Goal: Task Accomplishment & Management: Manage account settings

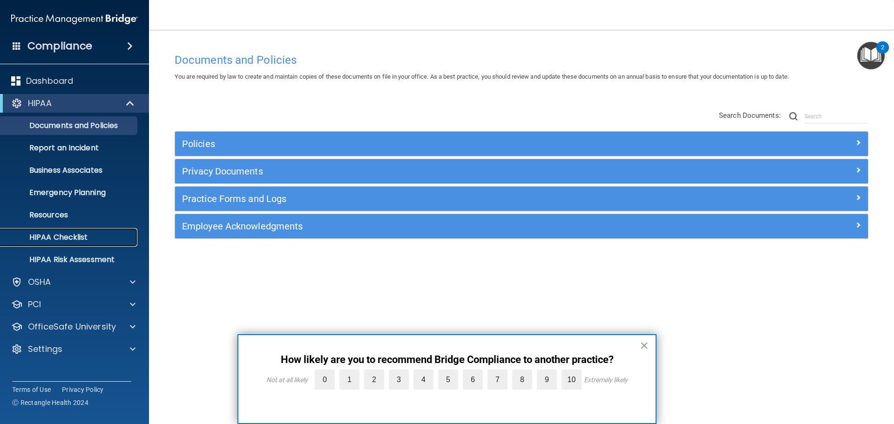
click at [59, 237] on p "HIPAA Checklist" at bounding box center [69, 237] width 127 height 9
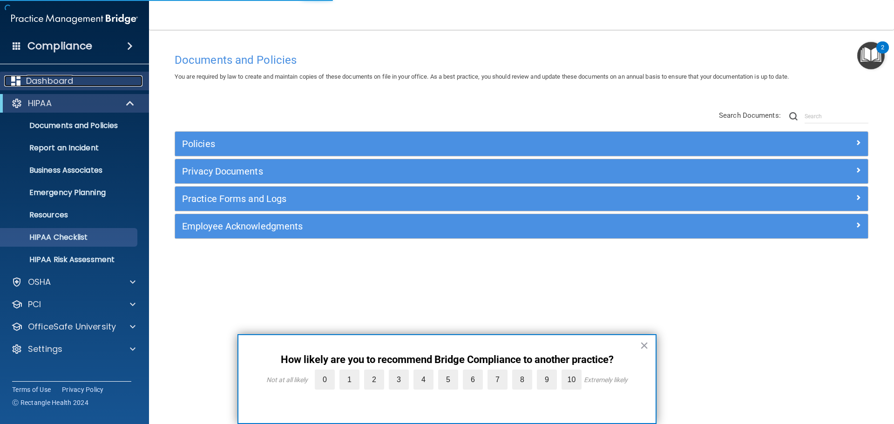
click at [75, 81] on div "Dashboard" at bounding box center [61, 80] width 115 height 11
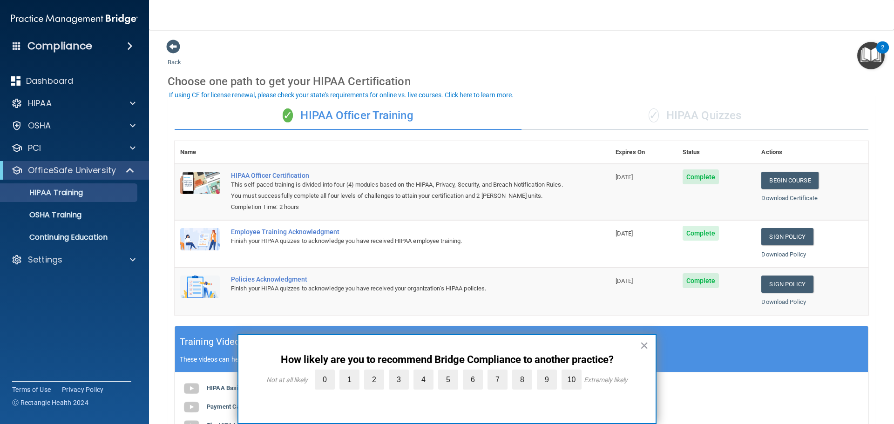
click at [565, 49] on div "Back Choose one path to get your HIPAA Certification ✓ HIPAA Officer Training ✓…" at bounding box center [521, 308] width 707 height 538
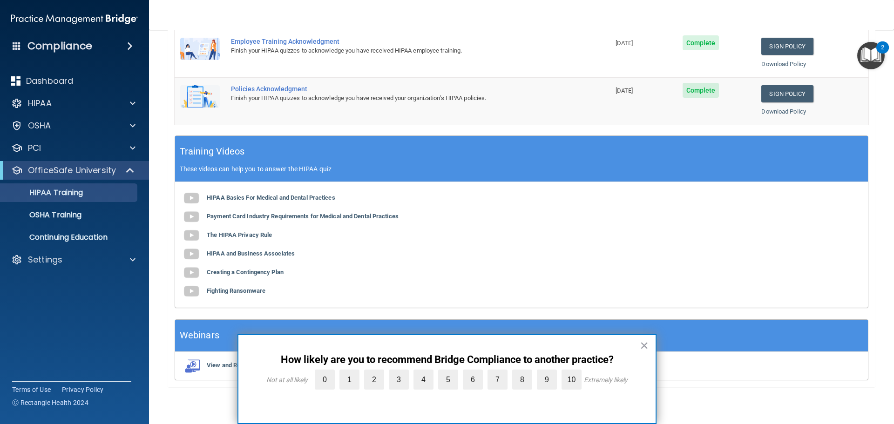
scroll to position [191, 0]
click at [645, 345] on button "×" at bounding box center [643, 345] width 9 height 15
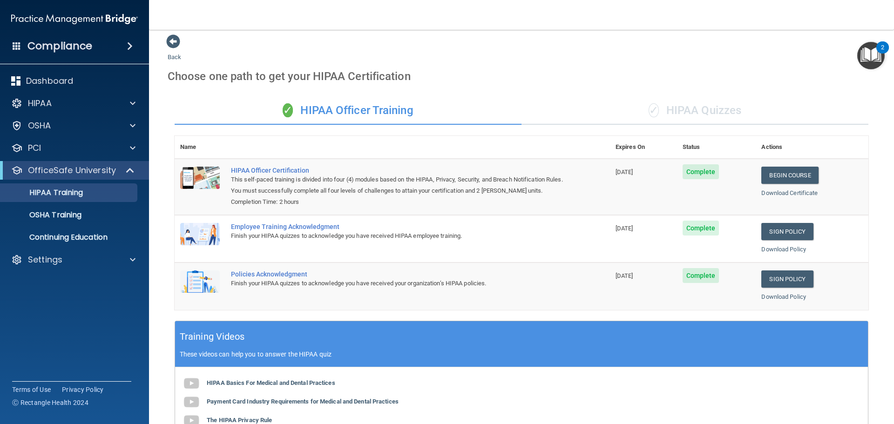
scroll to position [0, 0]
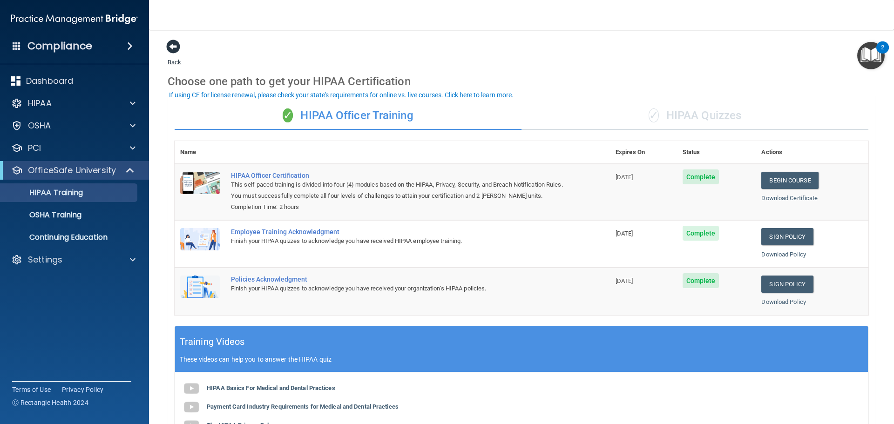
click at [167, 41] on span at bounding box center [173, 47] width 14 height 14
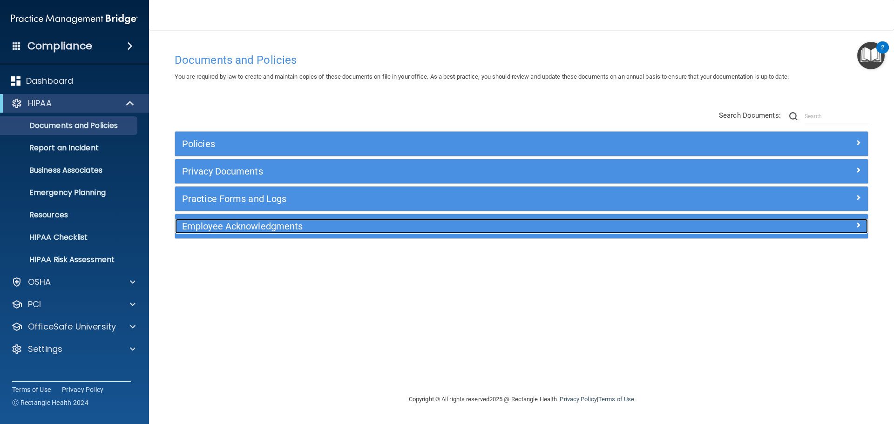
click at [308, 227] on h5 "Employee Acknowledgments" at bounding box center [434, 226] width 505 height 10
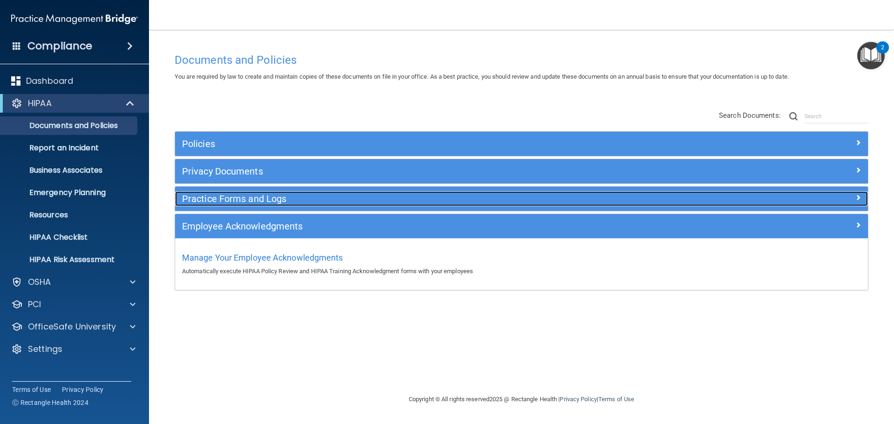
click at [224, 200] on h5 "Practice Forms and Logs" at bounding box center [434, 199] width 505 height 10
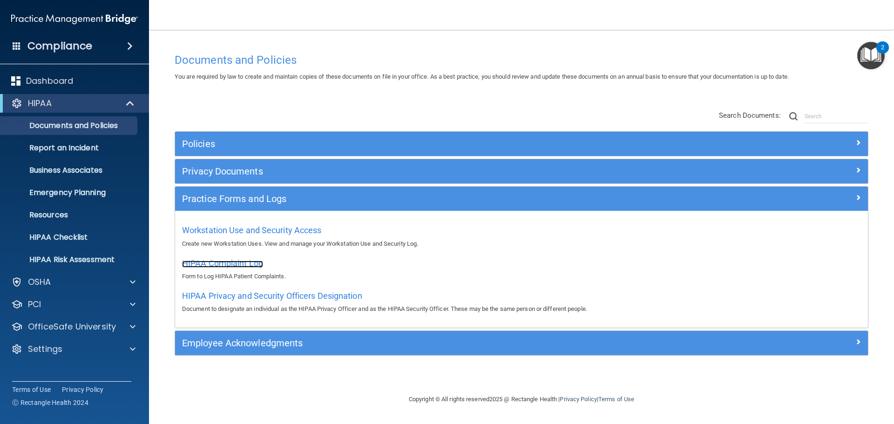
click at [235, 262] on span "HIPAA Complaint Log" at bounding box center [222, 263] width 81 height 10
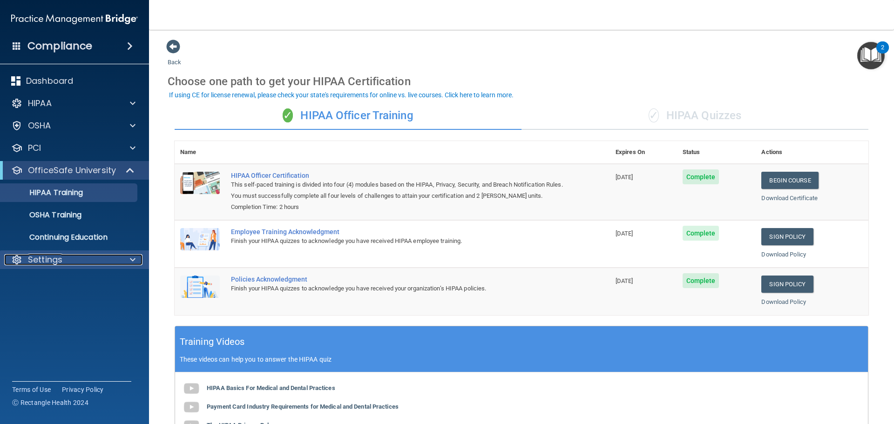
click at [81, 262] on div "Settings" at bounding box center [61, 259] width 115 height 11
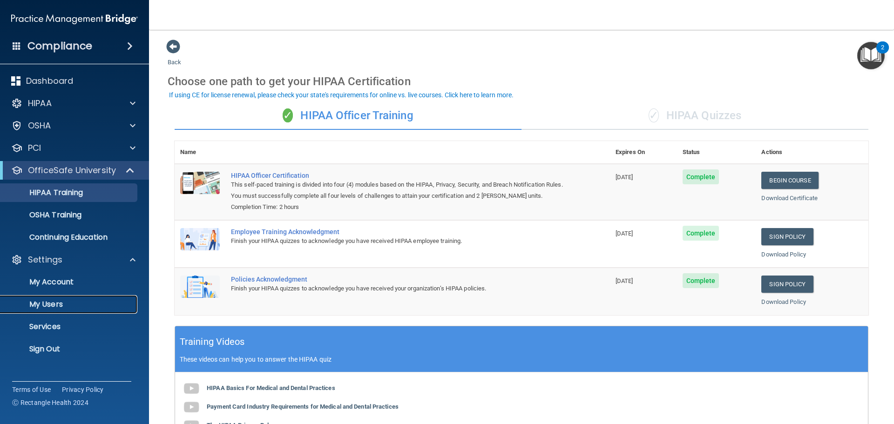
click at [73, 303] on p "My Users" at bounding box center [69, 304] width 127 height 9
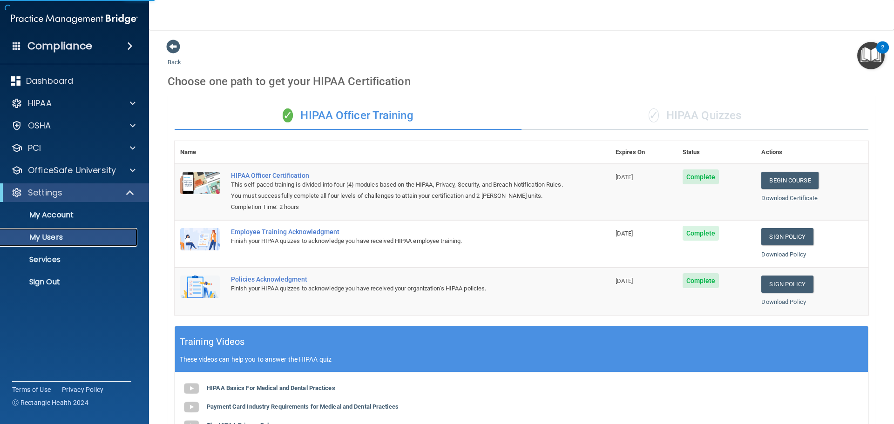
select select "20"
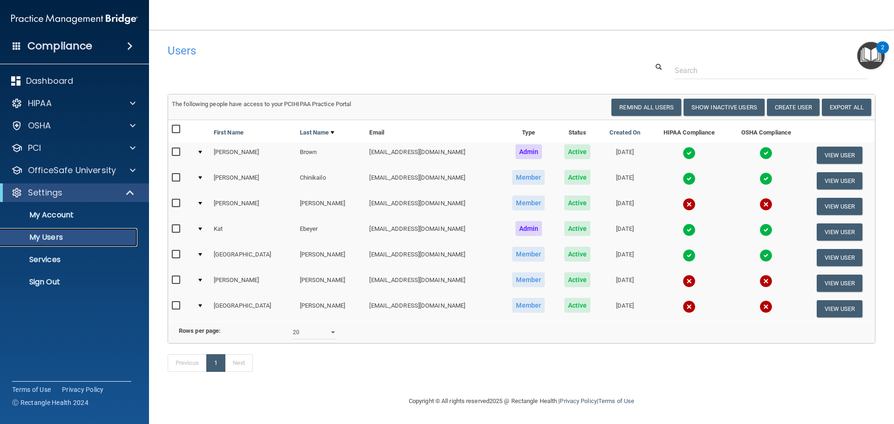
scroll to position [13, 0]
click at [771, 99] on button "Create User" at bounding box center [792, 107] width 53 height 17
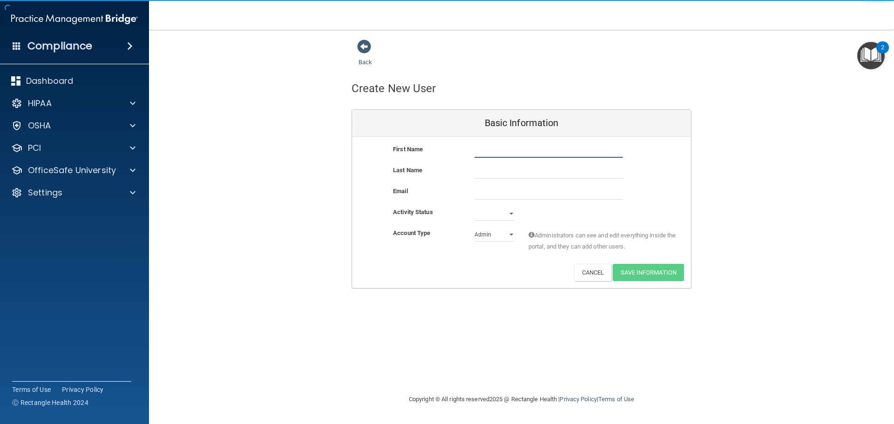
click at [581, 151] on input "text" at bounding box center [548, 151] width 148 height 14
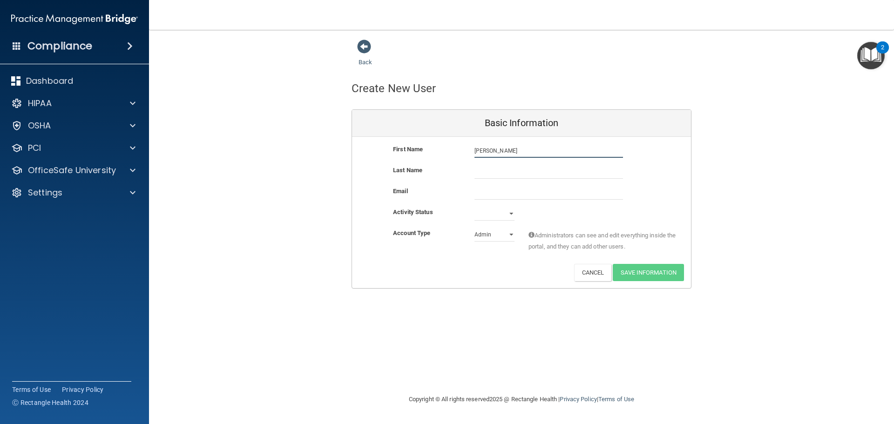
type input "[PERSON_NAME]"
drag, startPoint x: 540, startPoint y: 174, endPoint x: 552, endPoint y: 175, distance: 12.6
click at [540, 174] on input "text" at bounding box center [548, 172] width 148 height 14
type input "[PERSON_NAME]"
click at [561, 193] on input "email" at bounding box center [548, 193] width 148 height 14
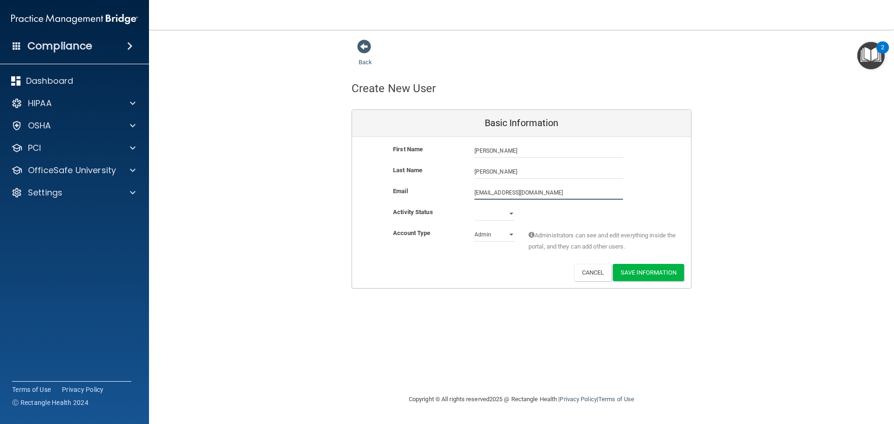
type input "natashalaba@gmail.com"
click at [510, 214] on select "Active Inactive" at bounding box center [494, 214] width 40 height 14
select select "active"
click at [474, 207] on select "Active Inactive" at bounding box center [494, 214] width 40 height 14
click at [503, 235] on select "Admin Member" at bounding box center [494, 235] width 40 height 14
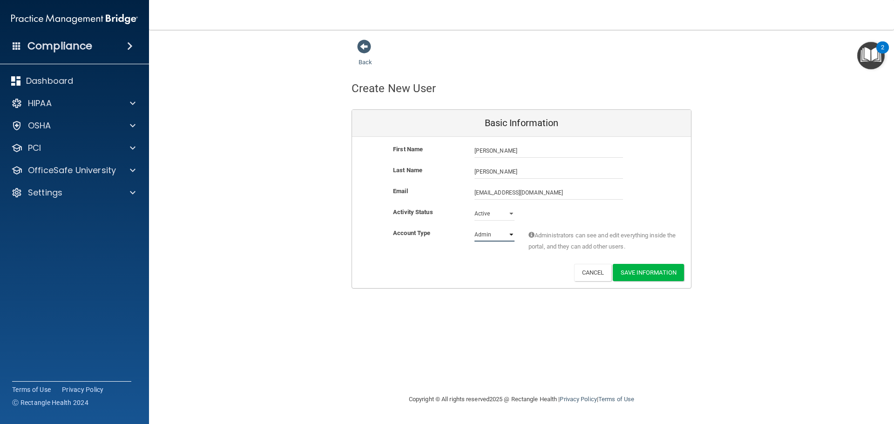
select select "practice_member"
click at [474, 228] on select "Admin Member" at bounding box center [494, 235] width 40 height 14
click at [665, 270] on button "Save Information" at bounding box center [647, 272] width 71 height 17
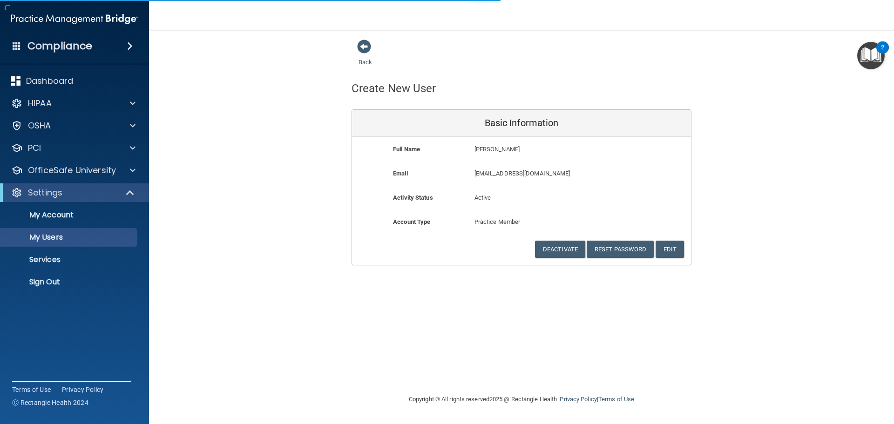
select select "20"
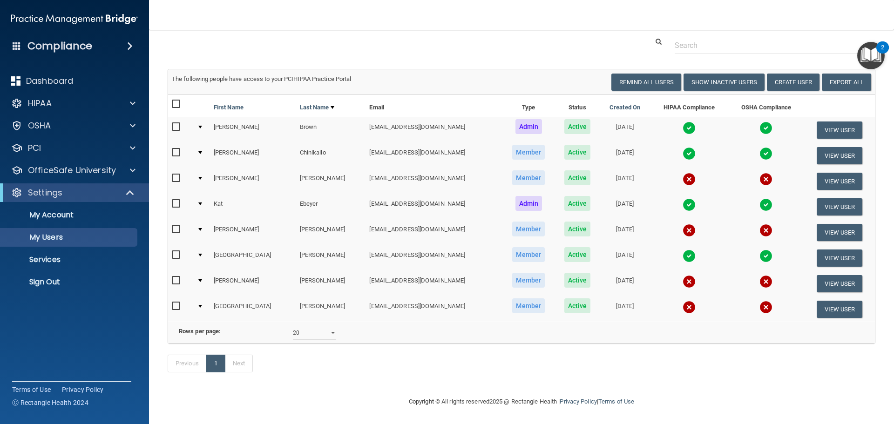
scroll to position [75, 0]
click at [836, 224] on button "View User" at bounding box center [839, 232] width 46 height 17
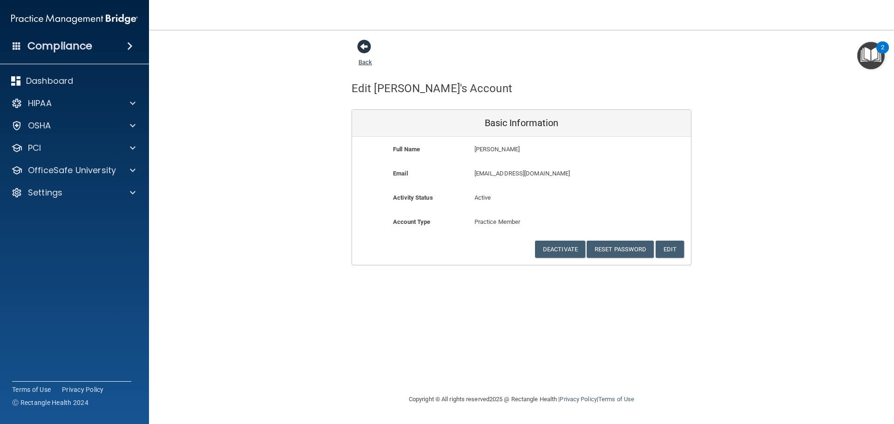
click at [362, 45] on span at bounding box center [364, 47] width 14 height 14
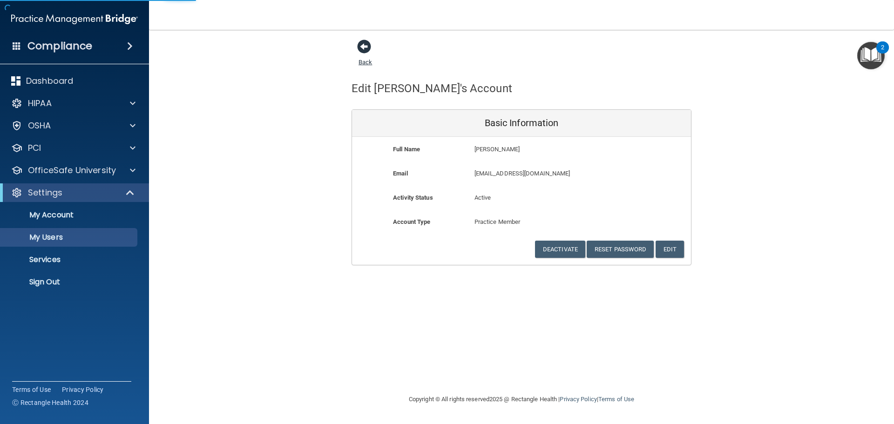
select select "20"
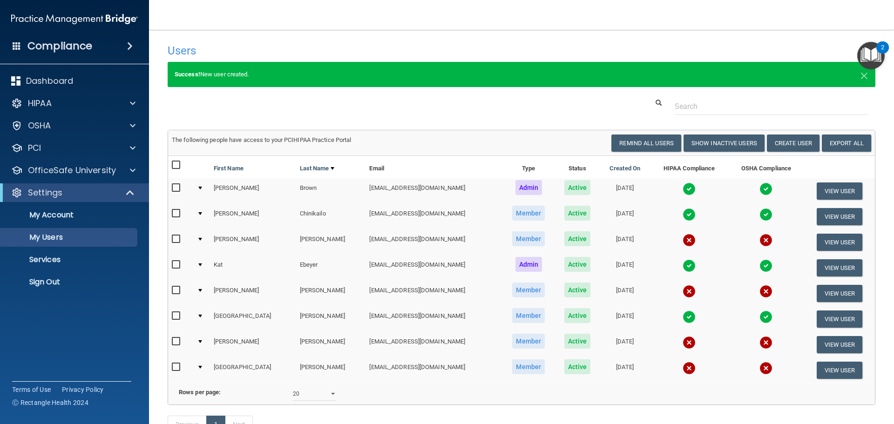
click at [682, 289] on img at bounding box center [688, 291] width 13 height 13
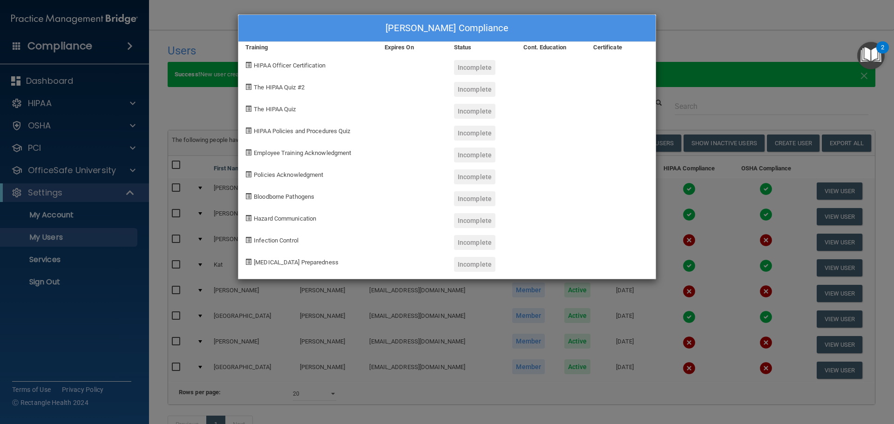
click at [800, 52] on div "Natasha Harvey's Compliance Training Expires On Status Cont. Education Certific…" at bounding box center [447, 212] width 894 height 424
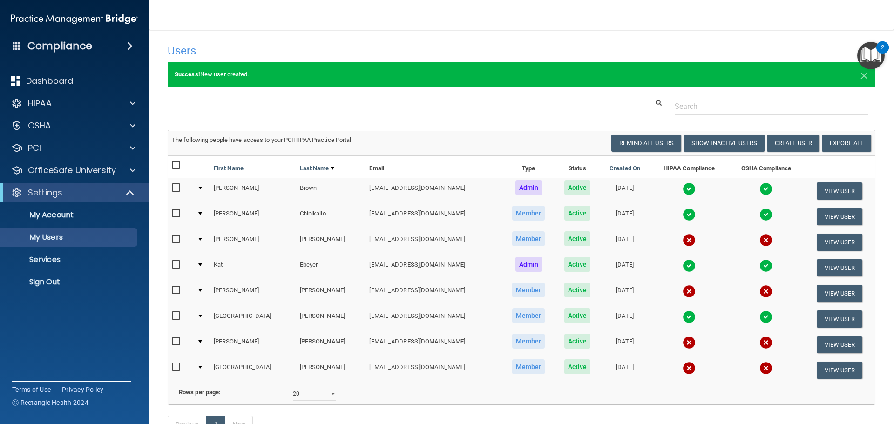
click at [876, 49] on div "2" at bounding box center [882, 47] width 13 height 12
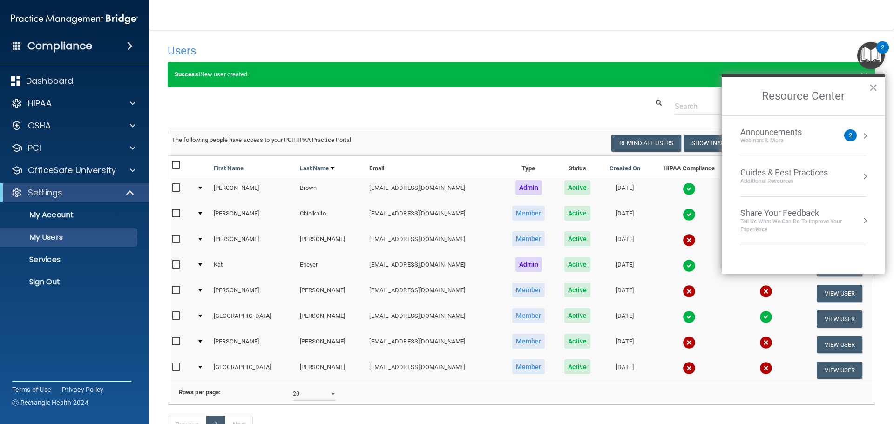
click at [486, 90] on div "Success! New user created. ×" at bounding box center [521, 80] width 721 height 36
click at [458, 114] on div "Users Success! New user created. × Error! The user couldn't be created. × Succe…" at bounding box center [521, 243] width 707 height 409
click at [873, 89] on button "×" at bounding box center [872, 87] width 9 height 15
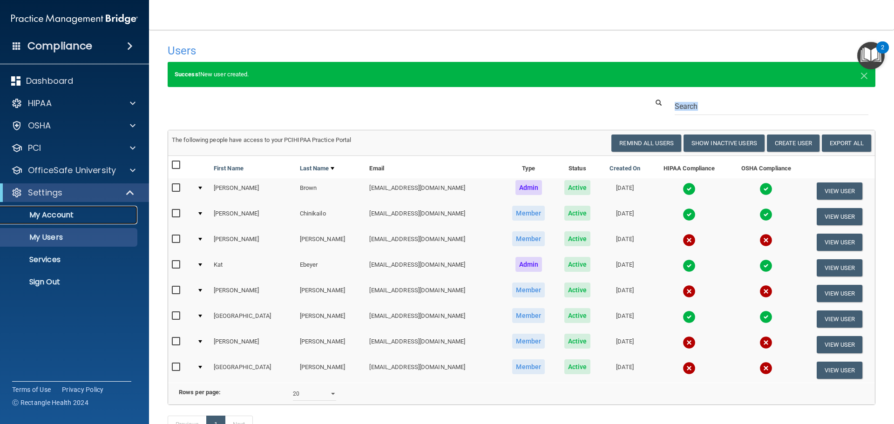
click at [100, 212] on p "My Account" at bounding box center [69, 214] width 127 height 9
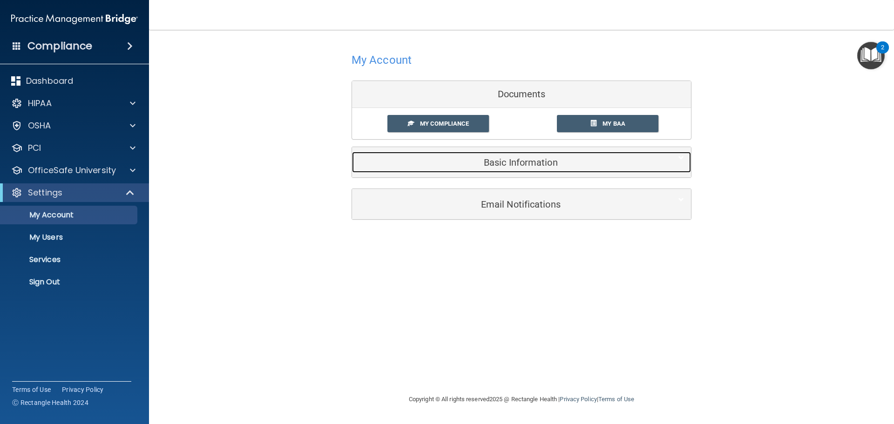
click at [556, 162] on h5 "Basic Information" at bounding box center [507, 162] width 296 height 10
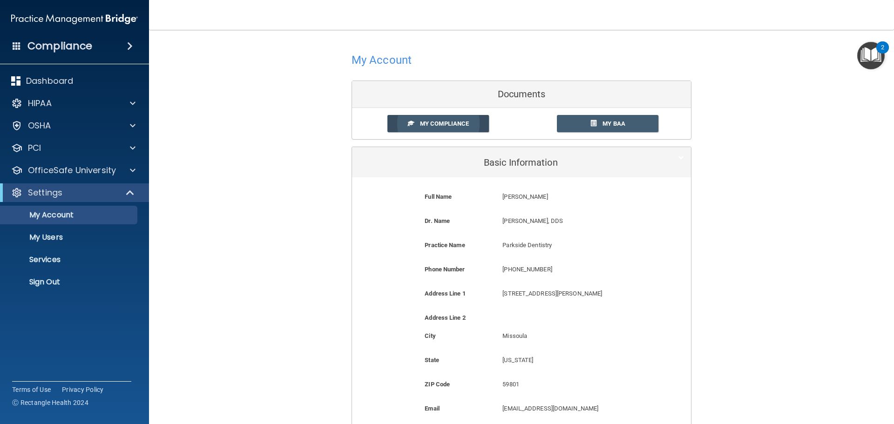
click at [428, 127] on span "My Compliance" at bounding box center [444, 123] width 49 height 7
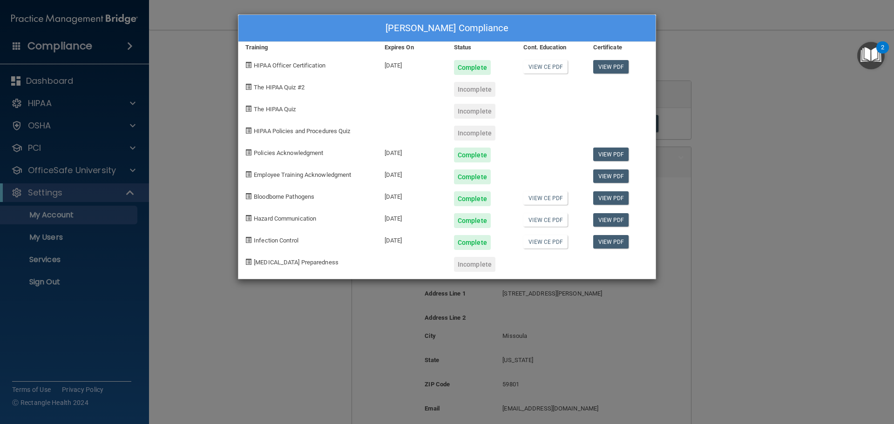
click at [741, 168] on div "Dani Brown's Compliance Training Expires On Status Cont. Education Certificate …" at bounding box center [447, 212] width 894 height 424
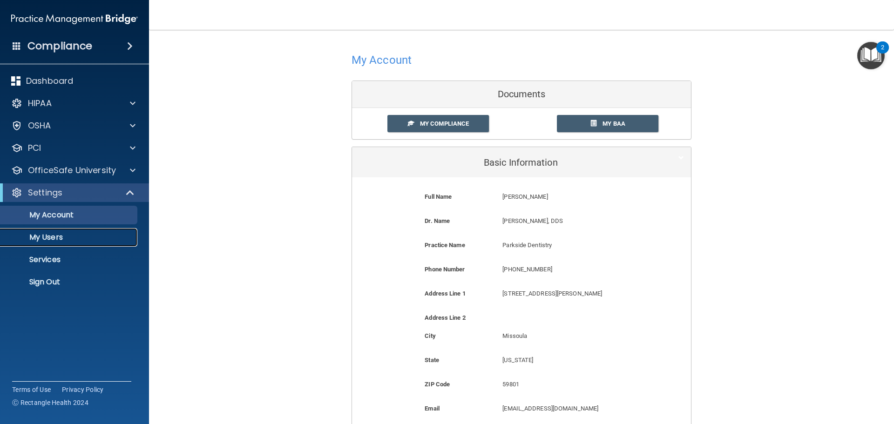
click at [99, 240] on p "My Users" at bounding box center [69, 237] width 127 height 9
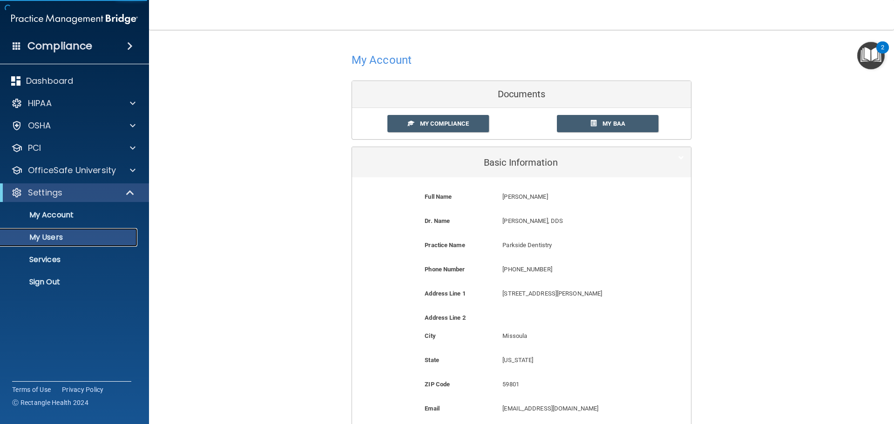
select select "20"
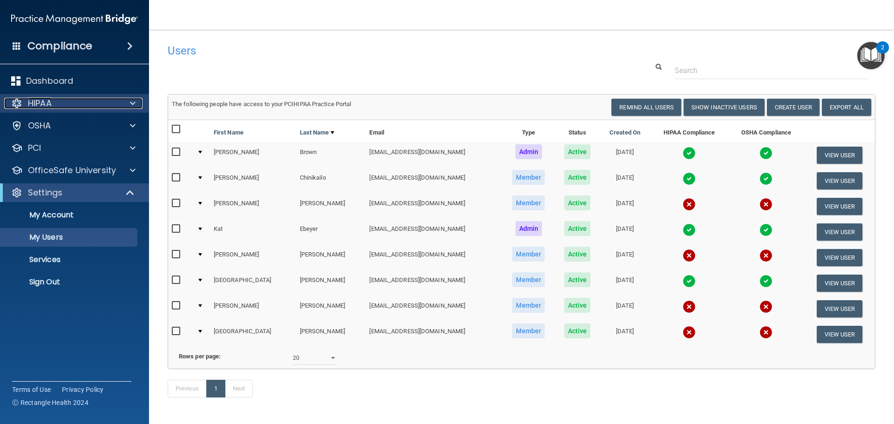
click at [67, 102] on div "HIPAA" at bounding box center [61, 103] width 115 height 11
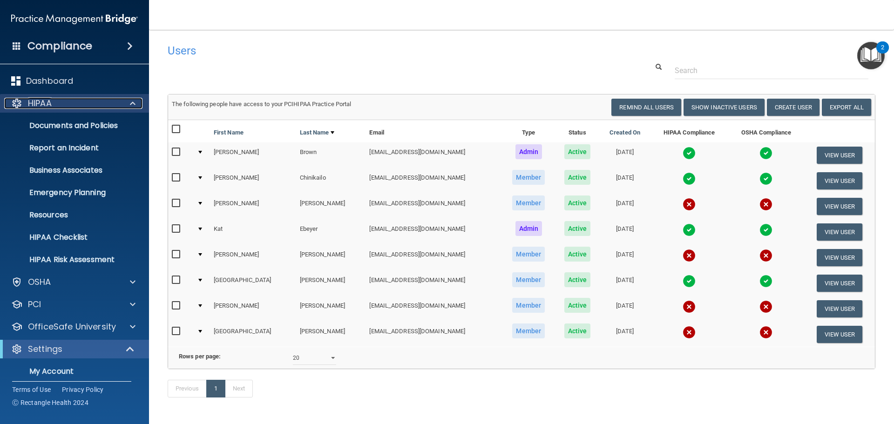
click at [67, 102] on div "HIPAA" at bounding box center [61, 103] width 115 height 11
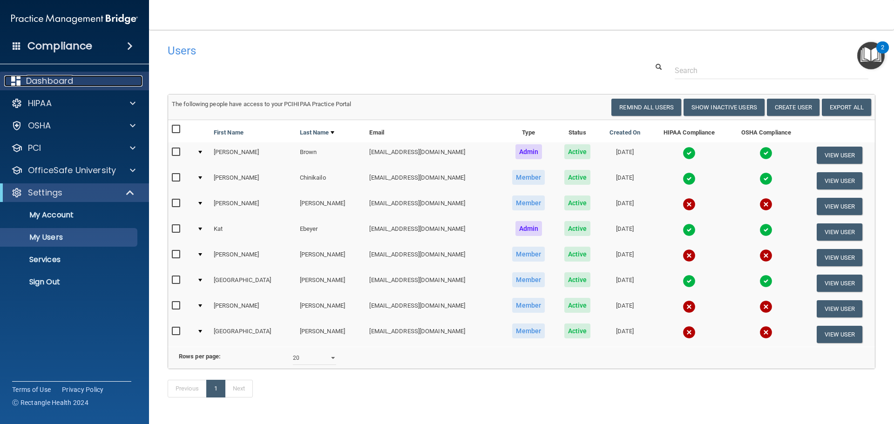
click at [67, 83] on p "Dashboard" at bounding box center [49, 80] width 47 height 11
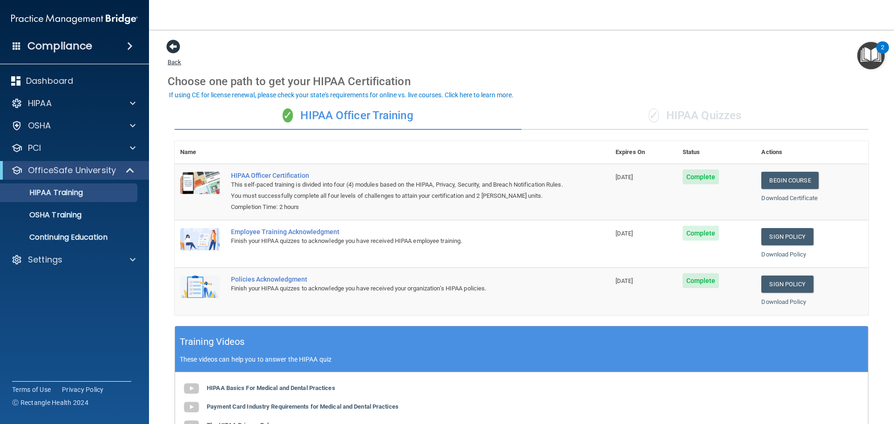
click at [171, 48] on span at bounding box center [173, 47] width 14 height 14
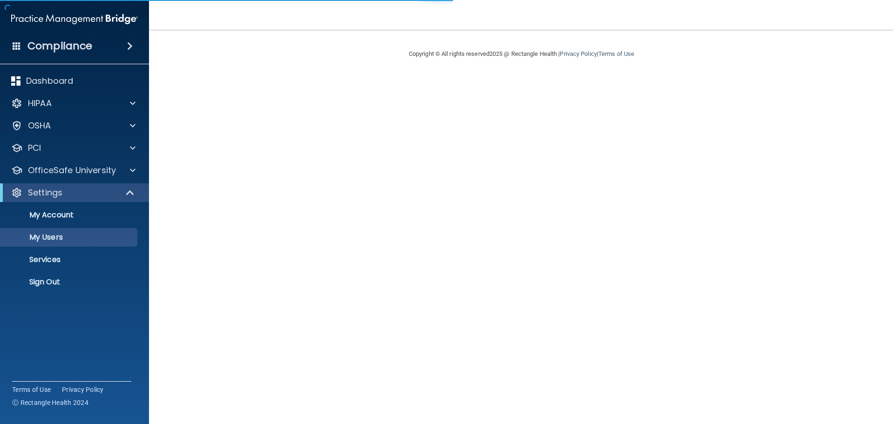
select select "20"
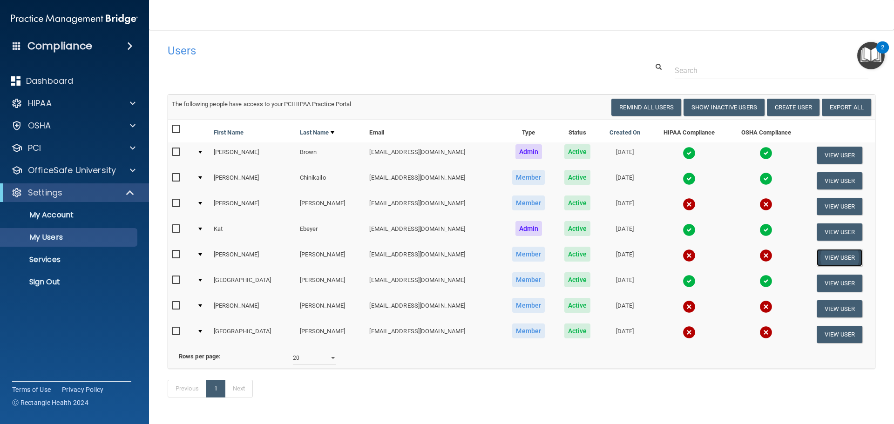
click at [823, 256] on button "View User" at bounding box center [839, 257] width 46 height 17
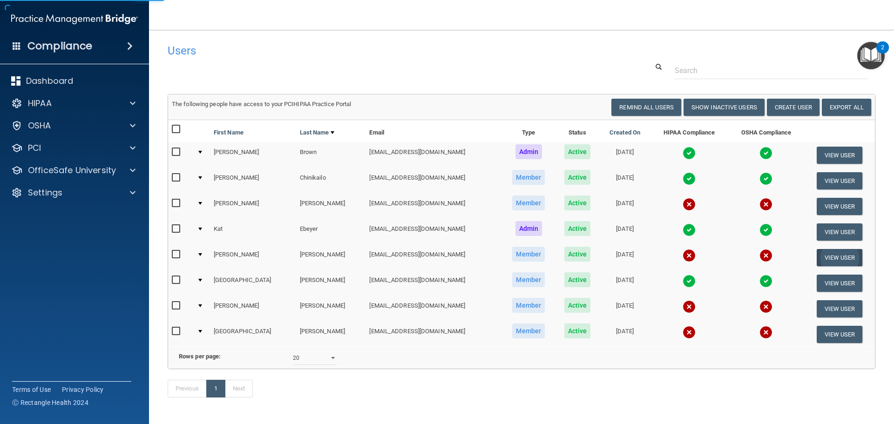
select select "practice_member"
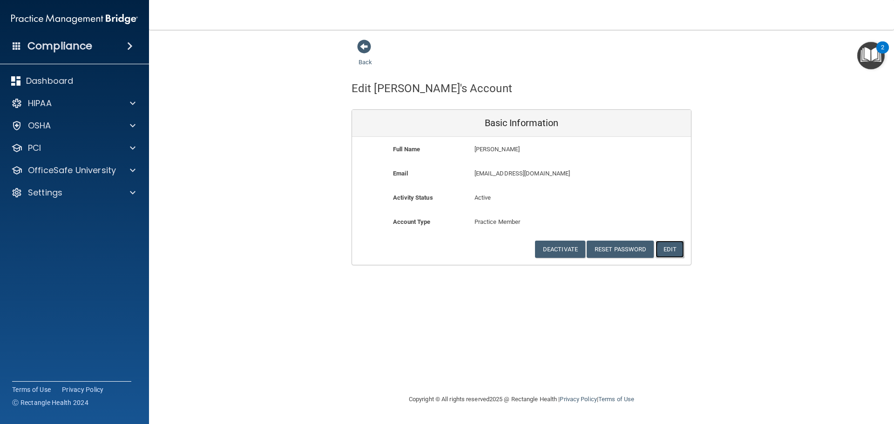
click at [670, 249] on button "Edit" at bounding box center [669, 249] width 28 height 17
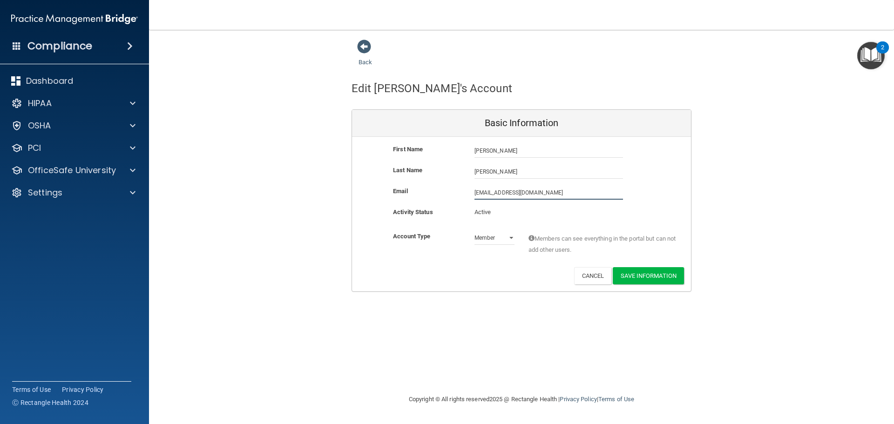
click at [504, 192] on input "[EMAIL_ADDRESS][DOMAIN_NAME]" at bounding box center [548, 193] width 148 height 14
type input "[EMAIL_ADDRESS][DOMAIN_NAME]"
click at [646, 276] on button "Save Information" at bounding box center [647, 275] width 71 height 17
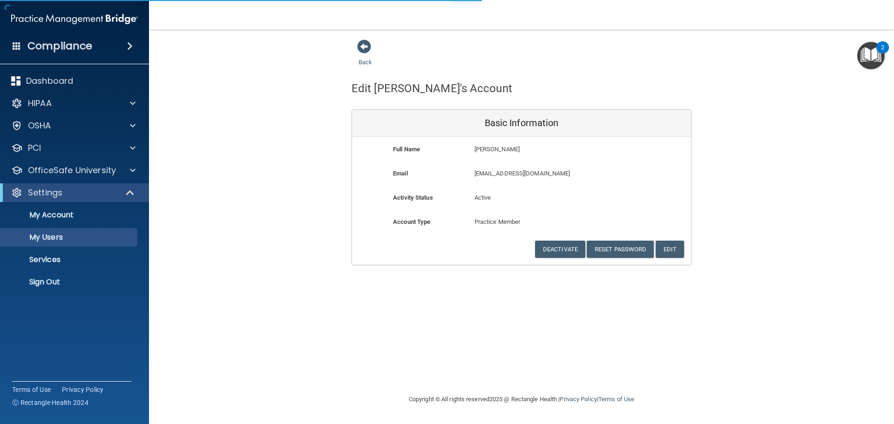
select select "20"
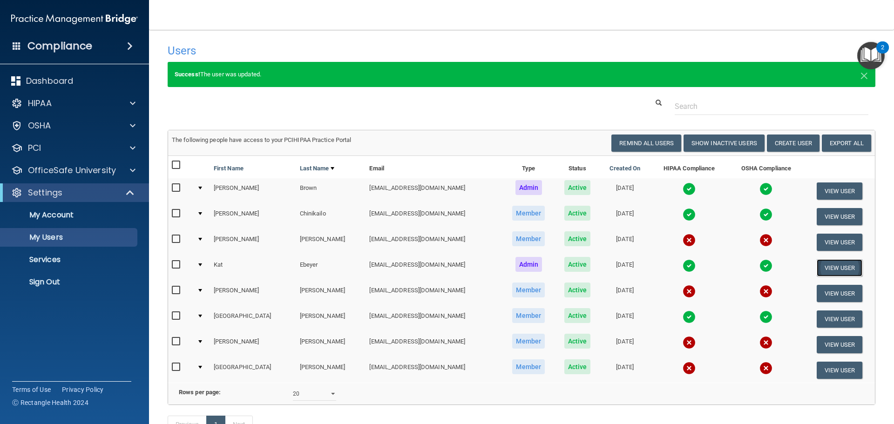
click at [822, 265] on button "View User" at bounding box center [839, 267] width 46 height 17
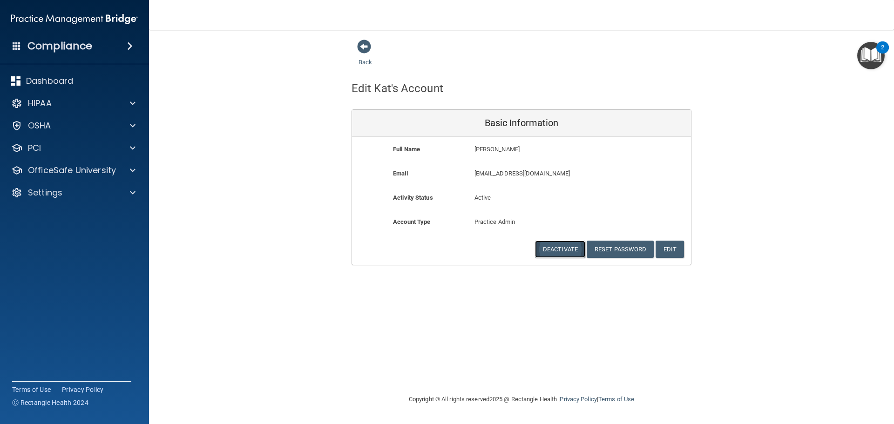
click at [557, 249] on button "Deactivate" at bounding box center [560, 249] width 50 height 17
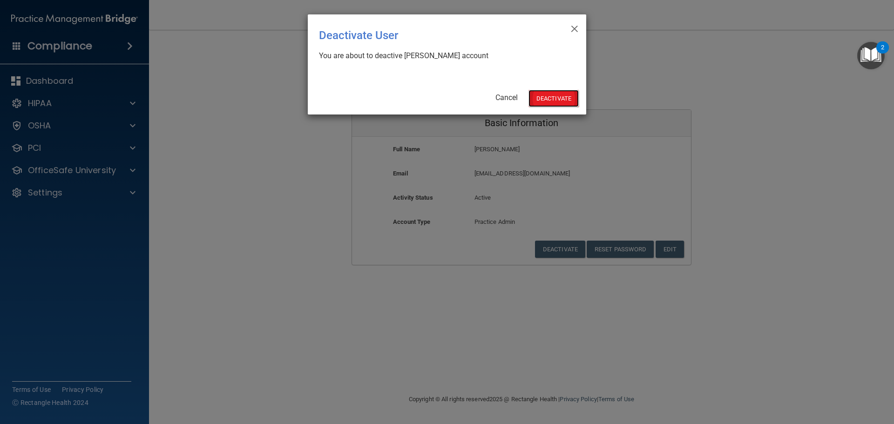
click at [557, 99] on button "Deactivate" at bounding box center [553, 98] width 50 height 17
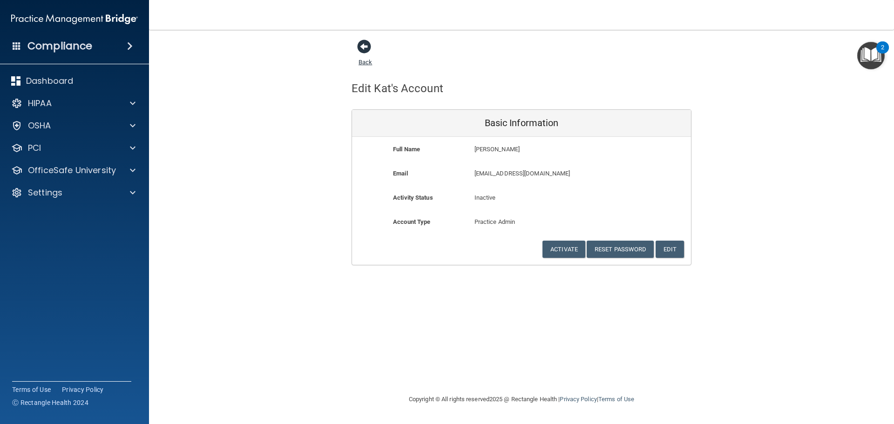
click at [363, 49] on span at bounding box center [364, 47] width 14 height 14
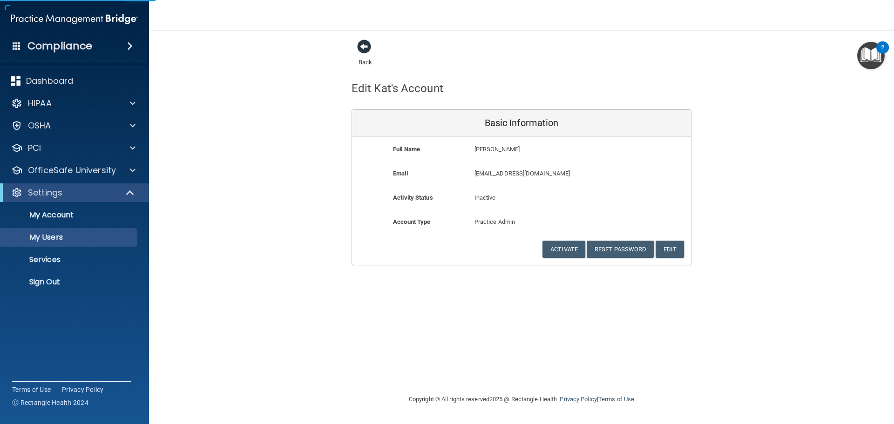
select select "20"
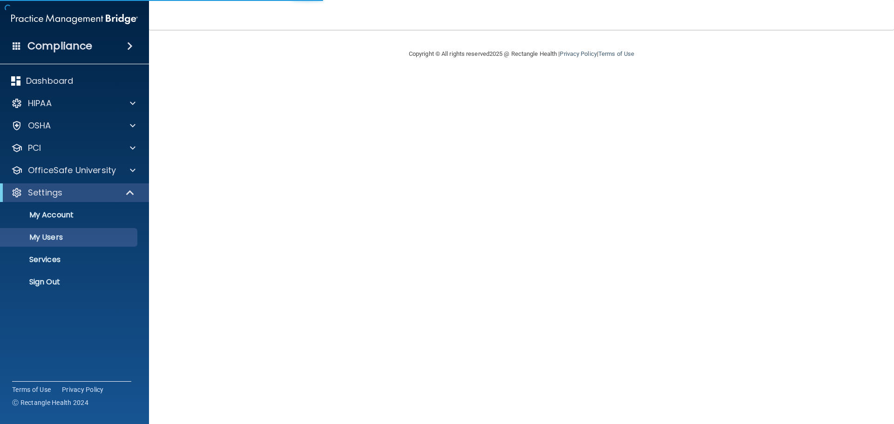
select select "20"
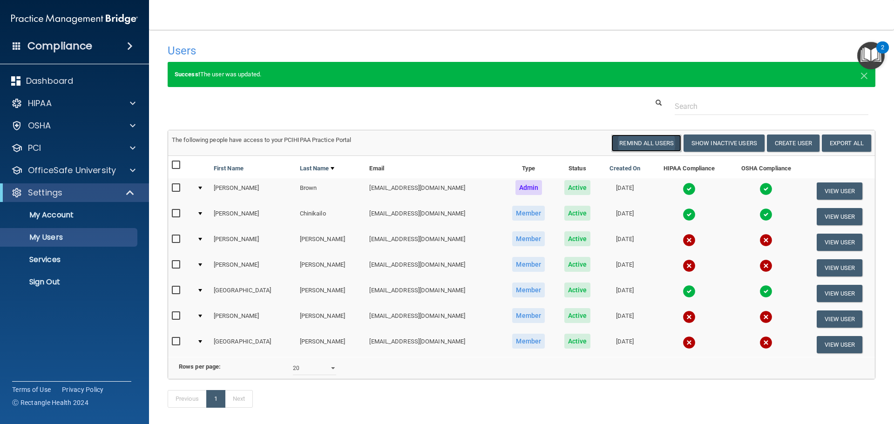
click at [652, 145] on button "Remind All Users" at bounding box center [646, 142] width 70 height 17
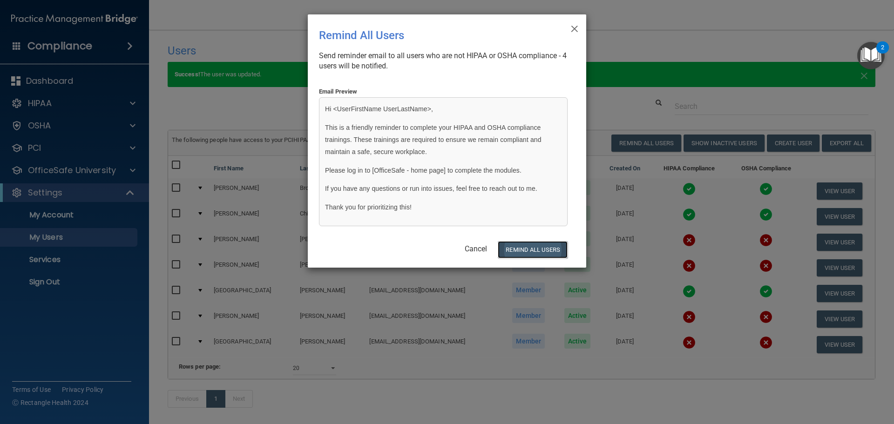
click at [529, 249] on button "REMIND ALL USERS" at bounding box center [532, 249] width 70 height 17
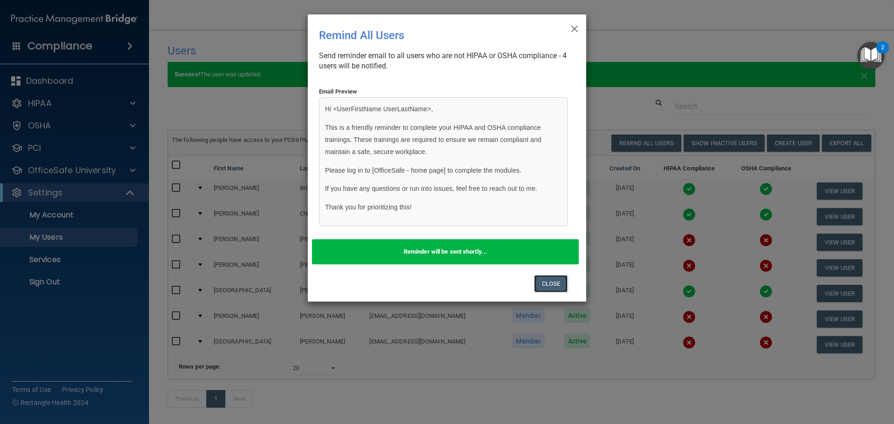
click at [552, 287] on button "Close" at bounding box center [551, 283] width 34 height 17
